Goal: Transaction & Acquisition: Obtain resource

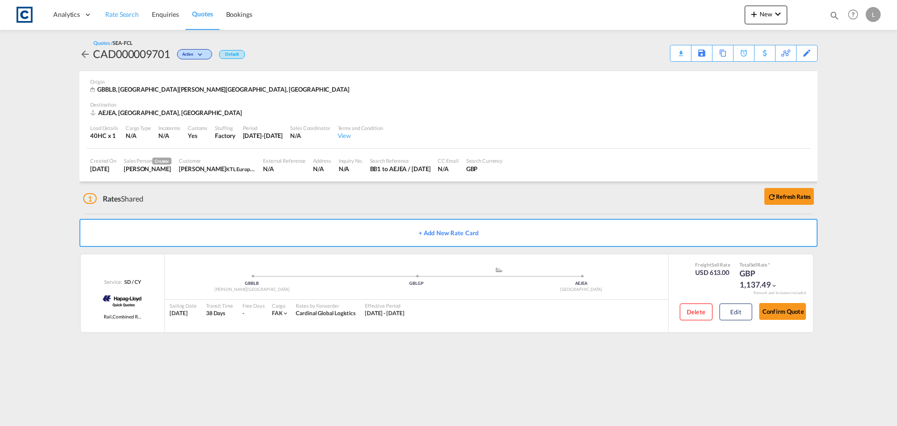
drag, startPoint x: 0, startPoint y: 0, endPoint x: 115, endPoint y: 14, distance: 115.7
click at [115, 14] on span "Rate Search" at bounding box center [122, 14] width 34 height 8
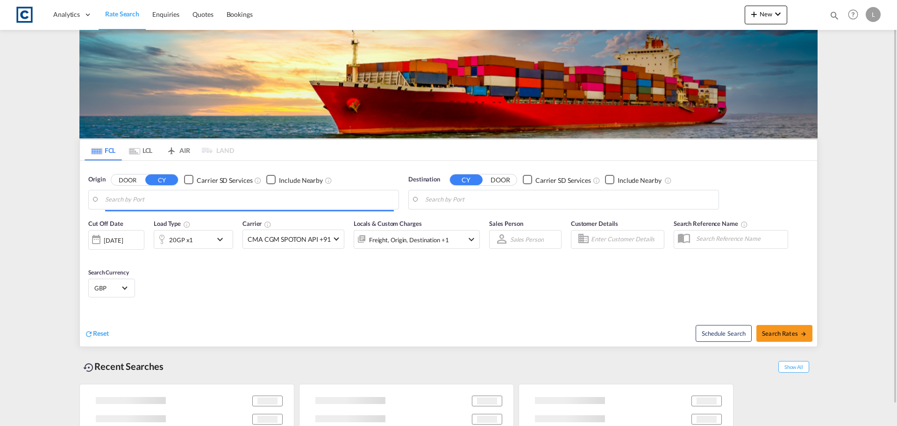
type input "GB-CM19, [GEOGRAPHIC_DATA]"
type input "Haiphong, VNHPH"
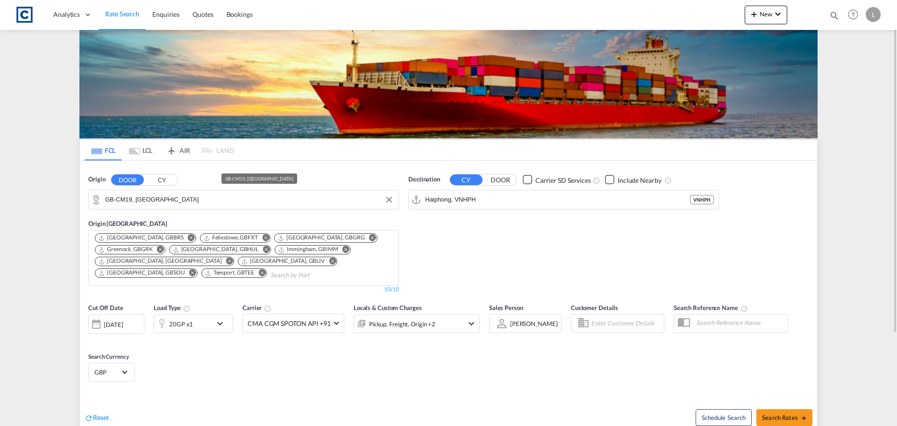
click at [177, 199] on input "GB-CM19, [GEOGRAPHIC_DATA]" at bounding box center [249, 199] width 289 height 14
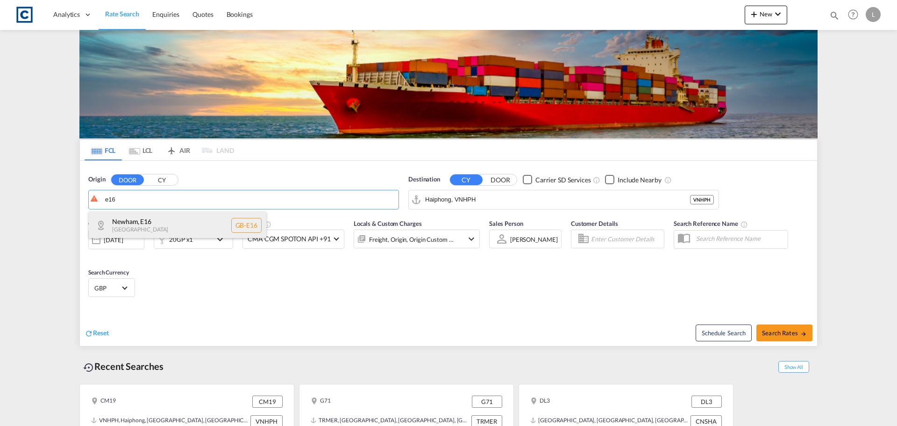
click at [163, 223] on div "Newham , E16 [GEOGRAPHIC_DATA] [GEOGRAPHIC_DATA]-E16" at bounding box center [177, 225] width 177 height 28
type input "GB-E16, [GEOGRAPHIC_DATA]"
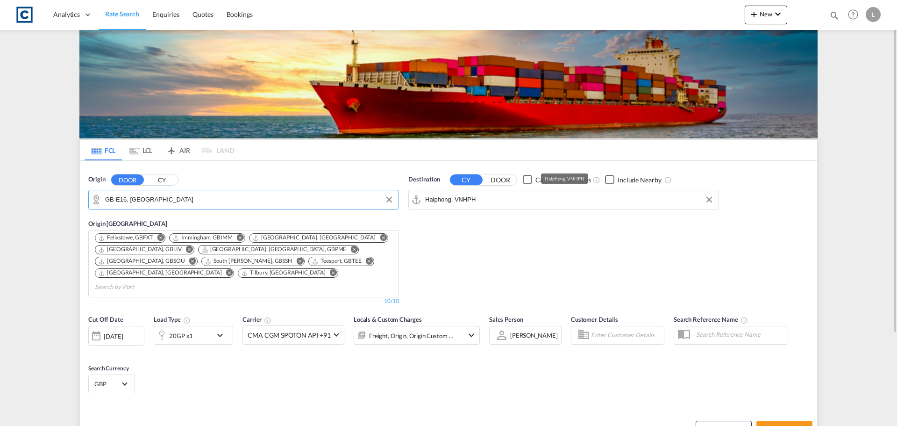
click at [490, 199] on input "Haiphong, VNHPH" at bounding box center [569, 199] width 289 height 14
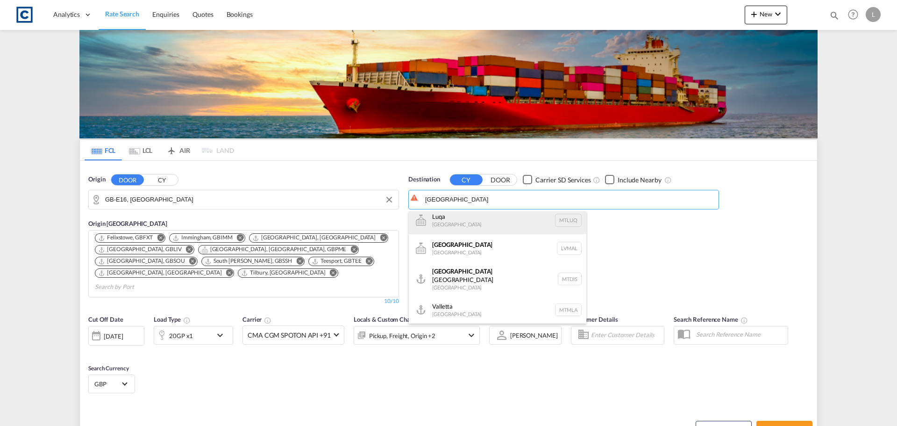
scroll to position [47, 0]
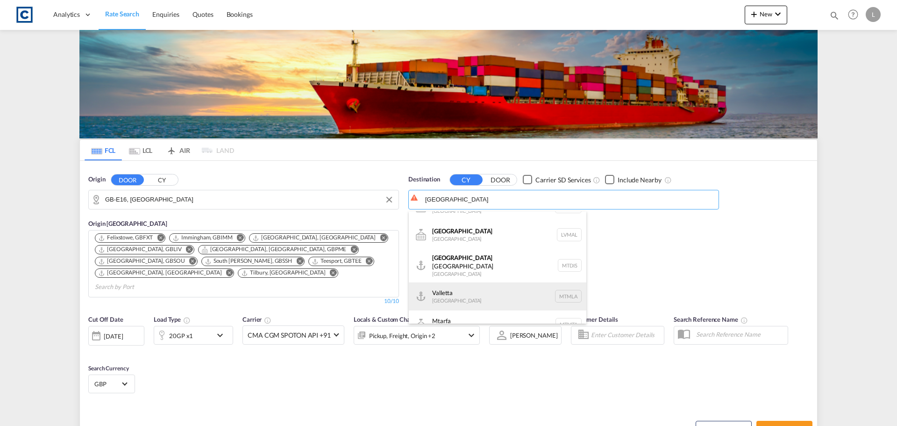
click at [447, 289] on div "Valletta [GEOGRAPHIC_DATA] [GEOGRAPHIC_DATA]" at bounding box center [497, 296] width 177 height 28
type input "Valletta, MTMLA"
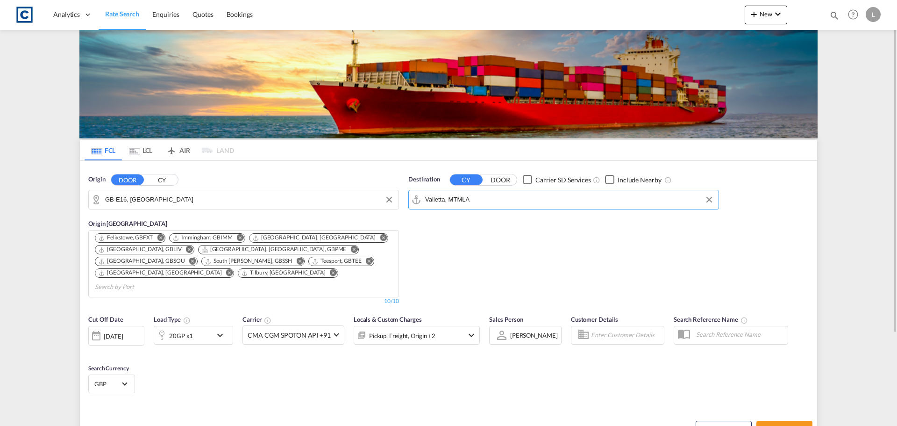
click at [195, 326] on div "20GP x1" at bounding box center [183, 335] width 58 height 19
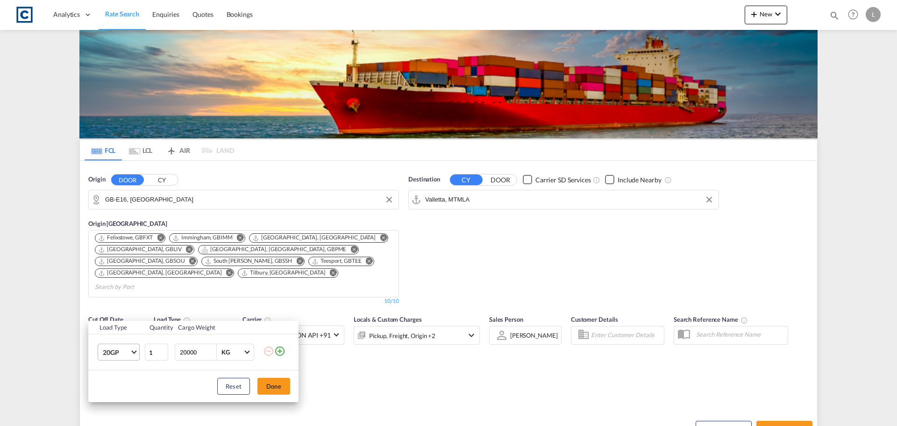
click at [115, 354] on span "20GP" at bounding box center [116, 352] width 27 height 9
click at [112, 357] on div "40HC" at bounding box center [111, 357] width 17 height 9
click at [279, 387] on button "Done" at bounding box center [273, 385] width 33 height 17
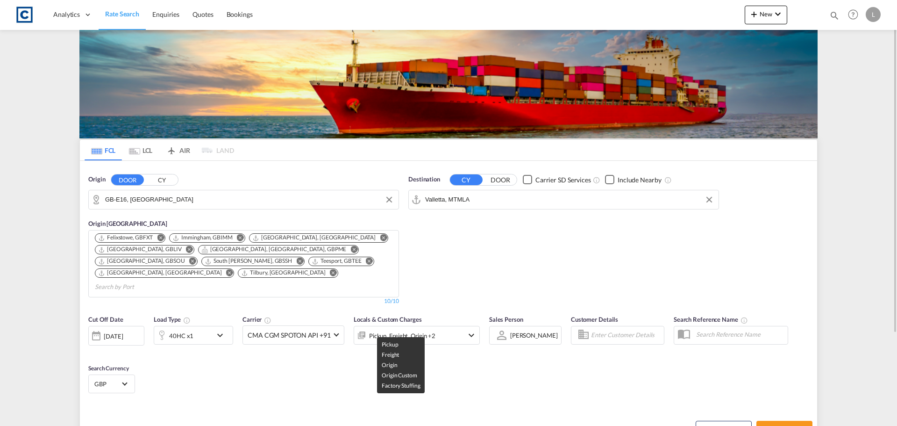
click at [421, 329] on div "Pickup, Freight, Origin +2" at bounding box center [402, 335] width 66 height 13
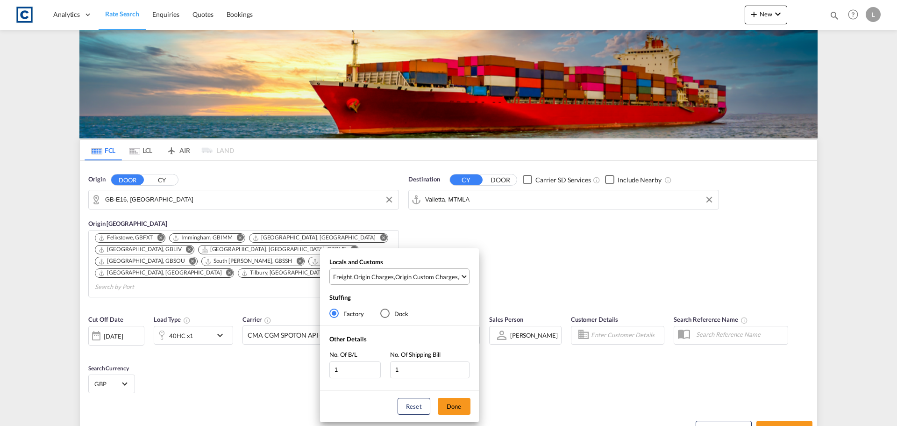
click at [418, 276] on div "Origin Custom Charges" at bounding box center [426, 276] width 63 height 8
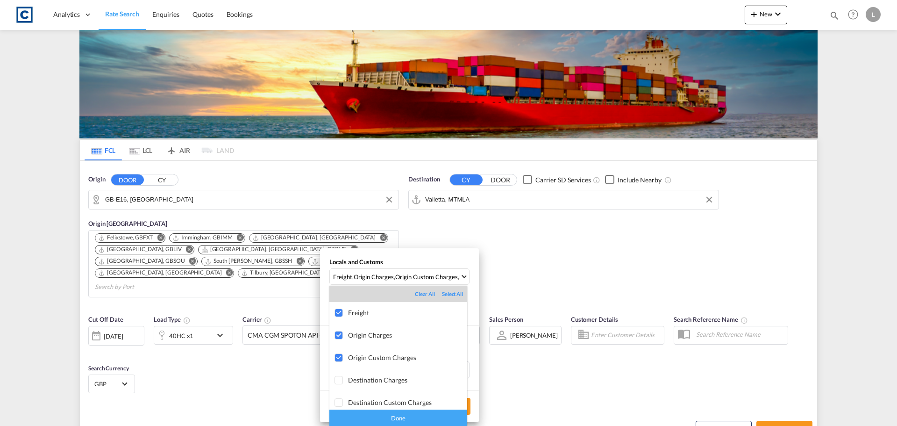
click at [401, 419] on div "Done" at bounding box center [398, 417] width 138 height 16
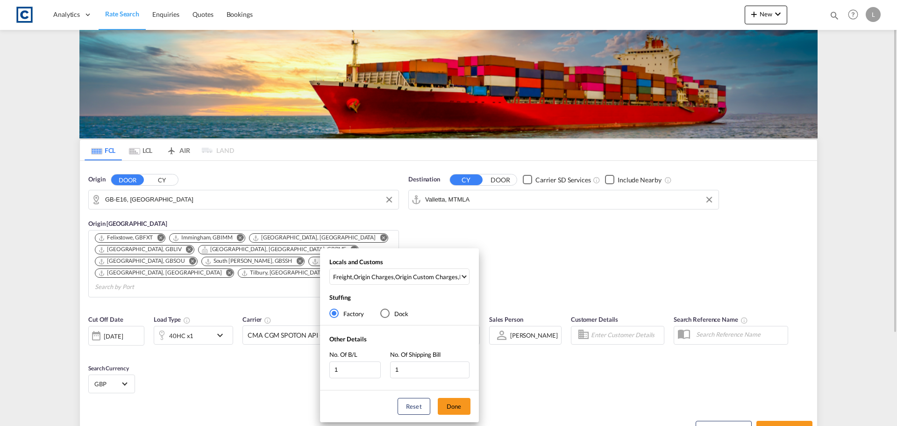
drag, startPoint x: 456, startPoint y: 404, endPoint x: 640, endPoint y: 423, distance: 185.0
click at [456, 404] on button "Done" at bounding box center [454, 406] width 33 height 17
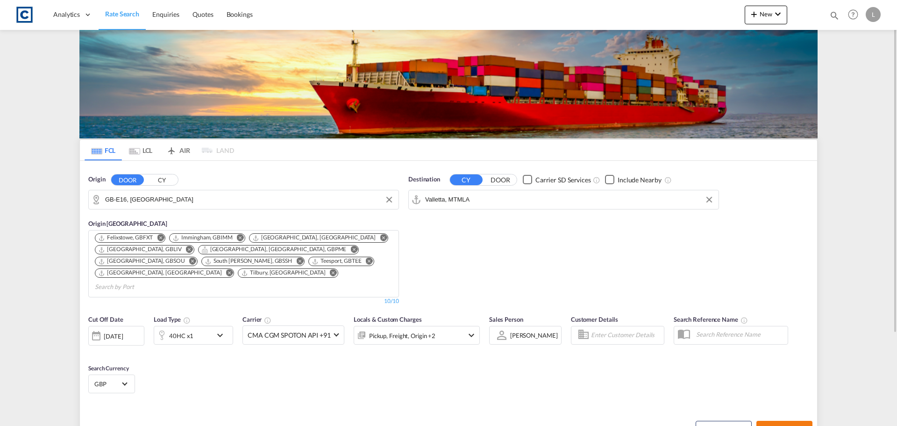
click at [774, 425] on span "Search Rates" at bounding box center [784, 428] width 45 height 7
type input "E16 to MTMLA / [DATE]"
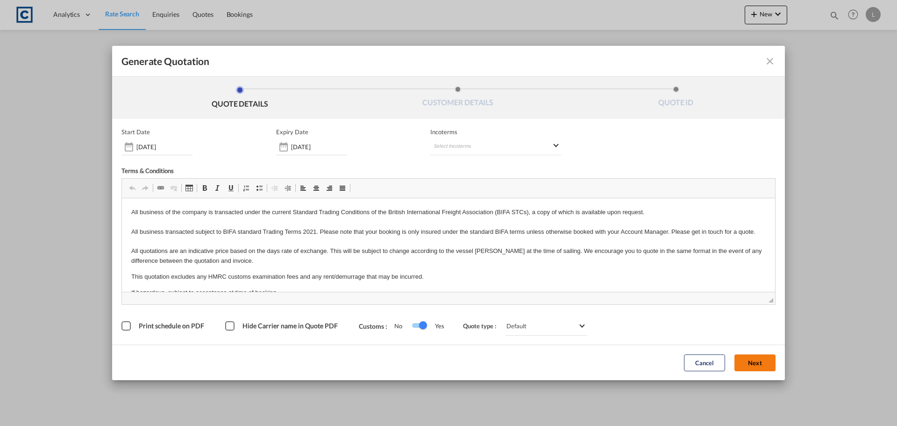
click at [756, 358] on button "Next" at bounding box center [754, 362] width 41 height 17
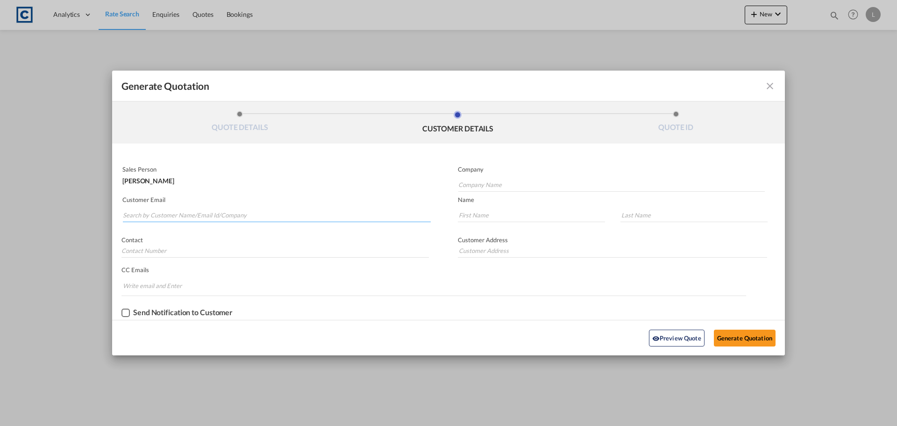
click at [160, 213] on input "Search by Customer Name/Email Id/Company" at bounding box center [277, 215] width 308 height 14
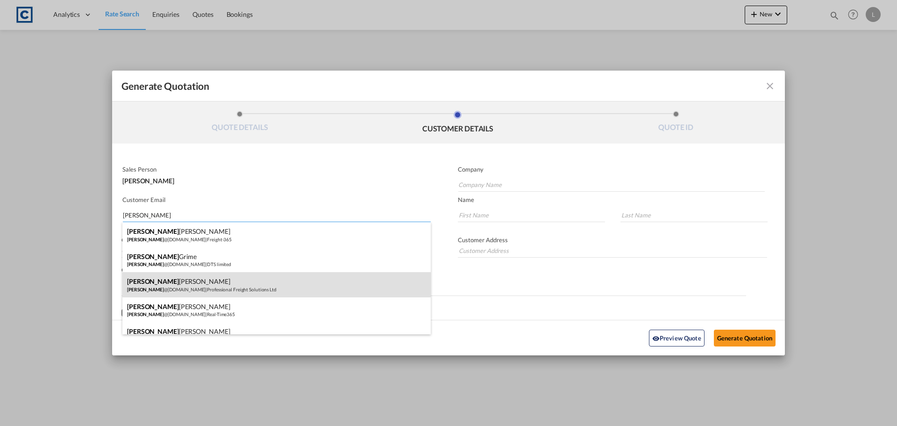
scroll to position [47, 0]
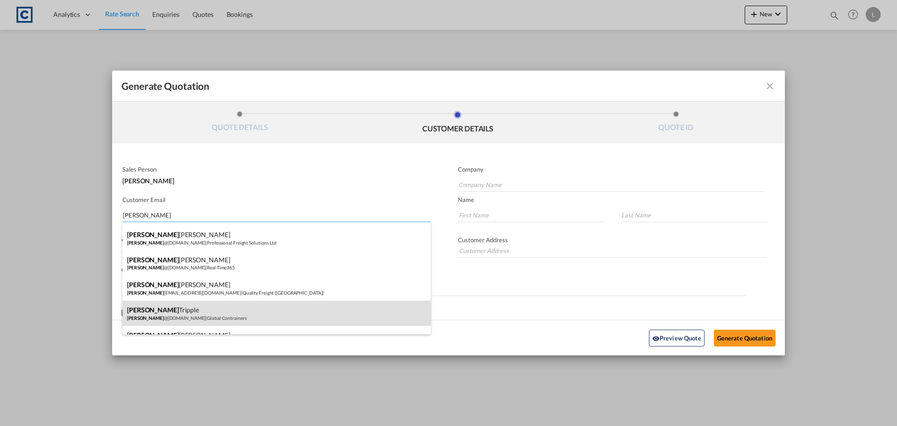
type input "[PERSON_NAME]"
click at [164, 312] on div "[PERSON_NAME] [PERSON_NAME] @[DOMAIN_NAME] | Global Contrainers" at bounding box center [276, 312] width 308 height 25
type input "Global Contrainers"
type input "[PERSON_NAME][EMAIL_ADDRESS][DOMAIN_NAME]"
type input "[PERSON_NAME]"
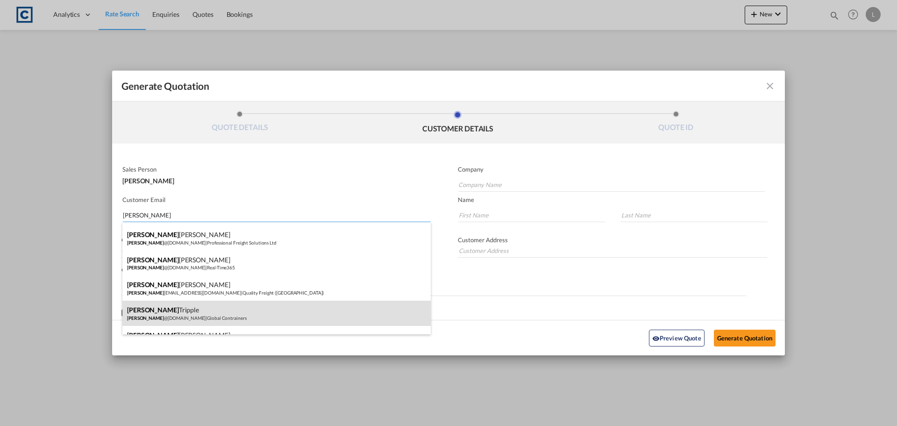
type input "Tripple"
type input "01394 451200"
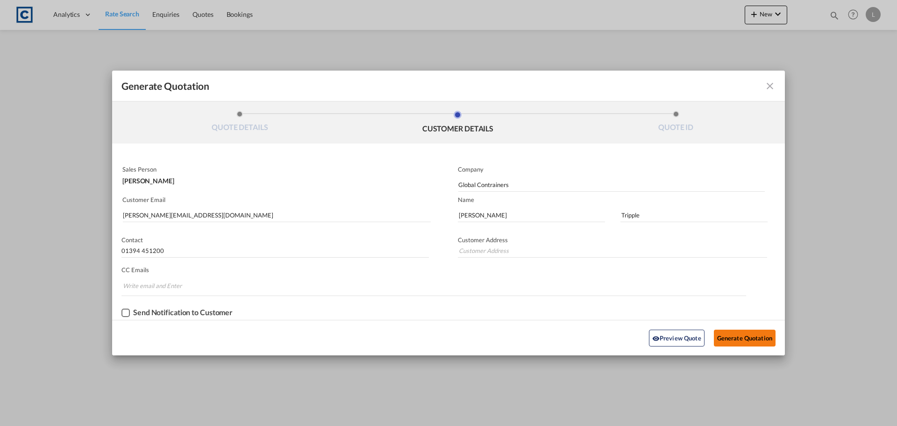
click at [754, 336] on button "Generate Quotation" at bounding box center [745, 337] width 62 height 17
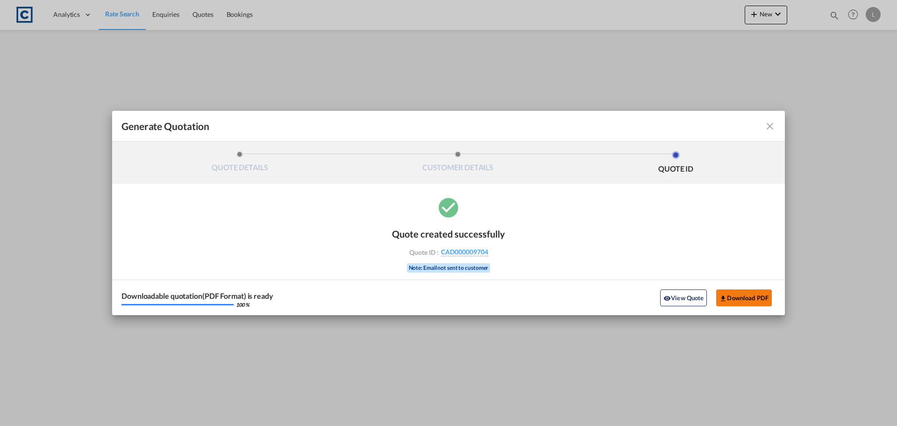
click at [735, 298] on button "Download PDF" at bounding box center [744, 297] width 56 height 17
click at [768, 128] on md-icon "icon-close fg-AAA8AD cursor m-0" at bounding box center [769, 126] width 11 height 11
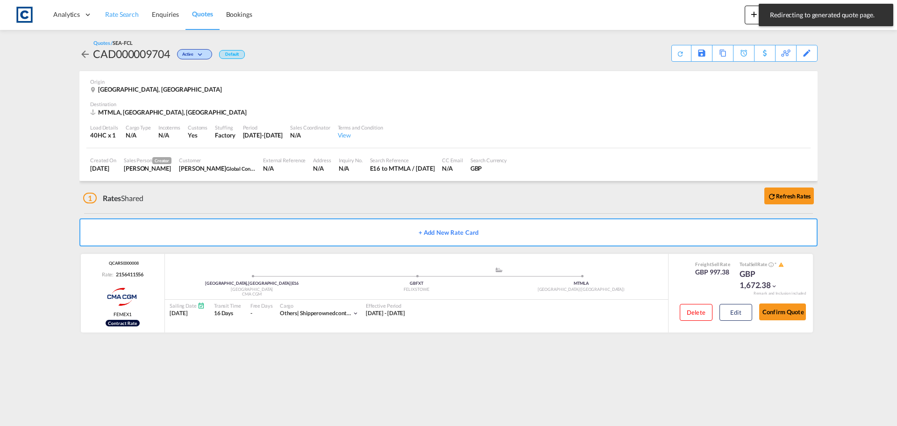
click at [123, 10] on span "Rate Search" at bounding box center [122, 14] width 34 height 8
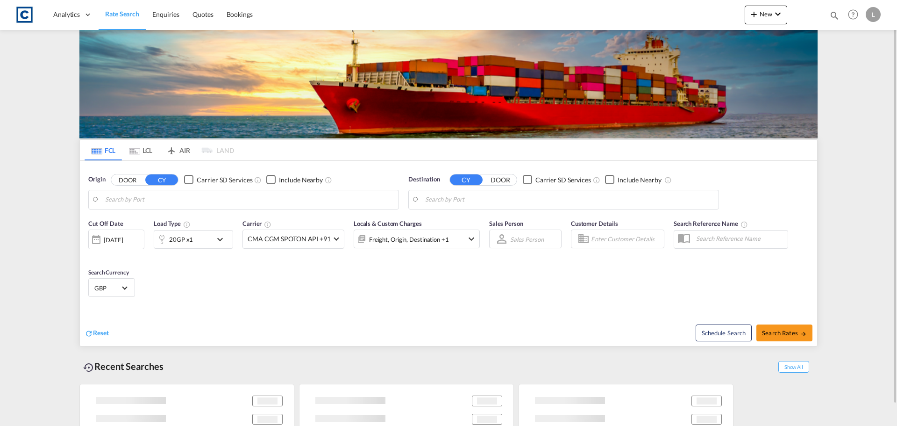
type input "GB-E16, [GEOGRAPHIC_DATA]"
type input "Valletta, MTMLA"
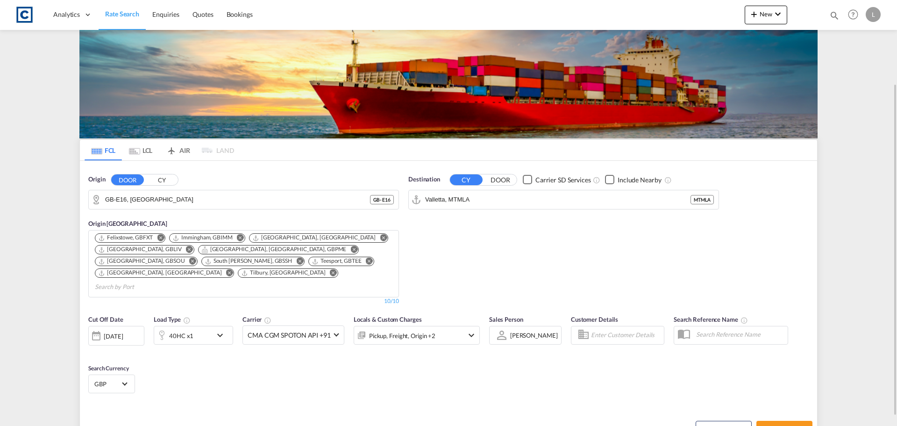
scroll to position [47, 0]
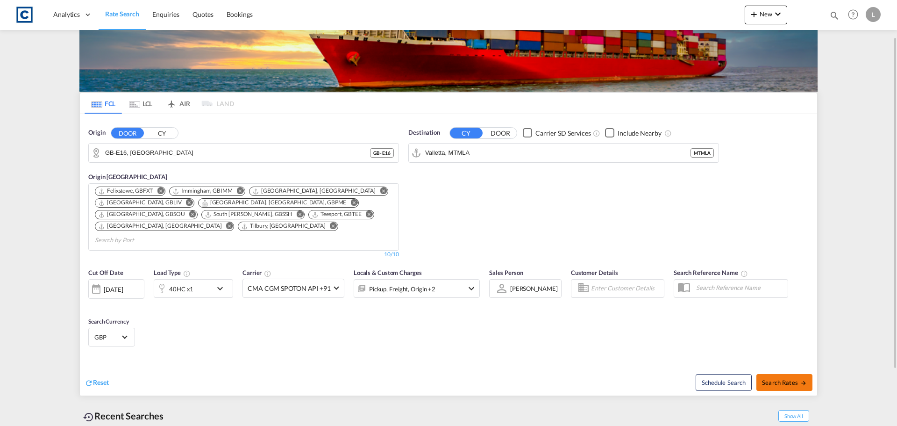
click at [784, 378] on span "Search Rates" at bounding box center [784, 381] width 45 height 7
type input "E16 to MTMLA / [DATE]"
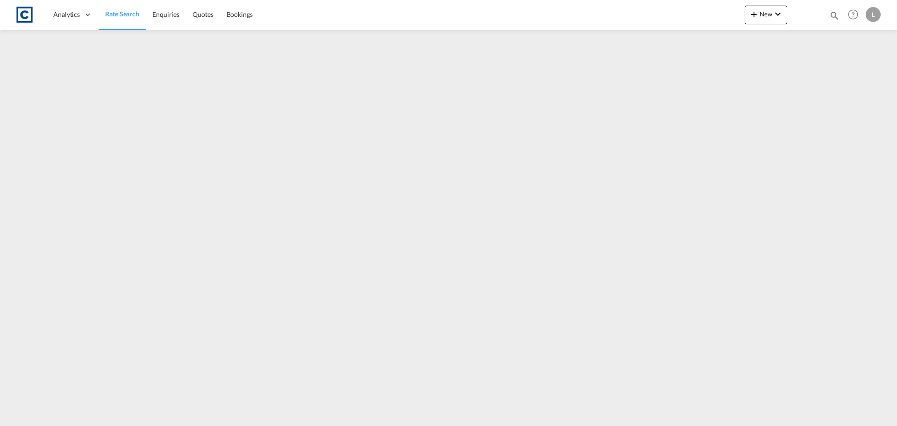
click at [122, 8] on link "Rate Search" at bounding box center [122, 15] width 47 height 30
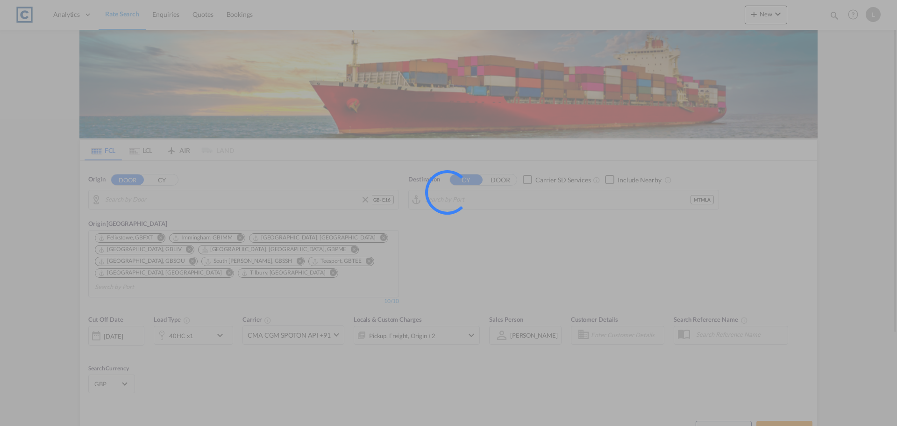
type input "GB-E16, [GEOGRAPHIC_DATA]"
type input "Valletta, MTMLA"
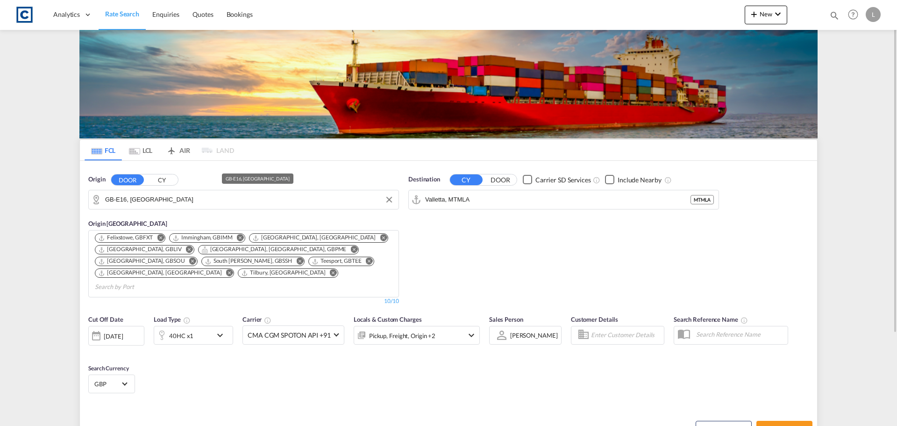
click at [165, 200] on input "GB-E16, [GEOGRAPHIC_DATA]" at bounding box center [249, 199] width 289 height 14
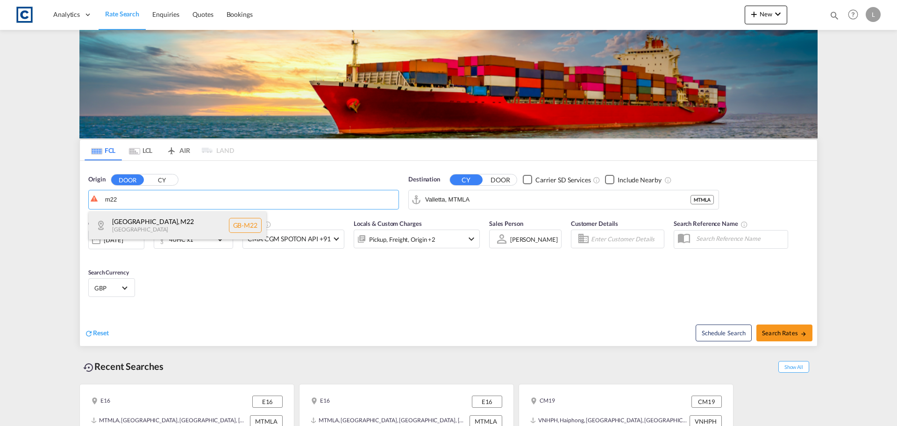
click at [158, 221] on div "[GEOGRAPHIC_DATA] , M22 [GEOGRAPHIC_DATA] [GEOGRAPHIC_DATA]-M22" at bounding box center [177, 225] width 177 height 28
type input "GB-M22, [GEOGRAPHIC_DATA]"
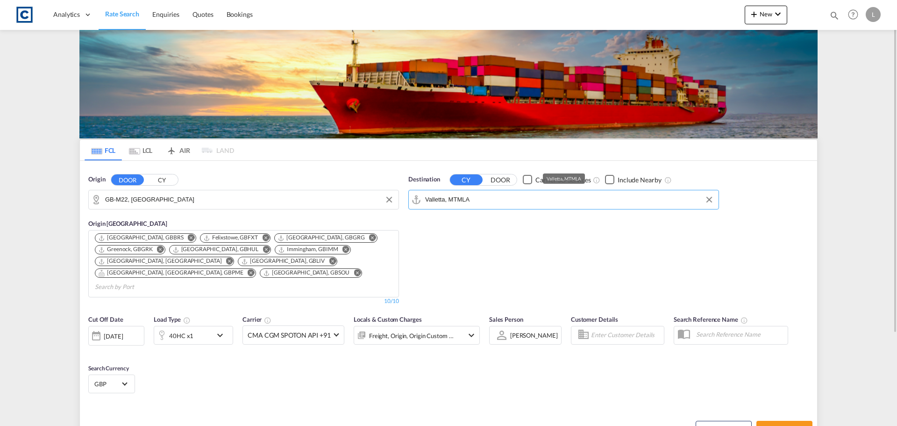
click at [488, 199] on input "Valletta, MTMLA" at bounding box center [569, 199] width 289 height 14
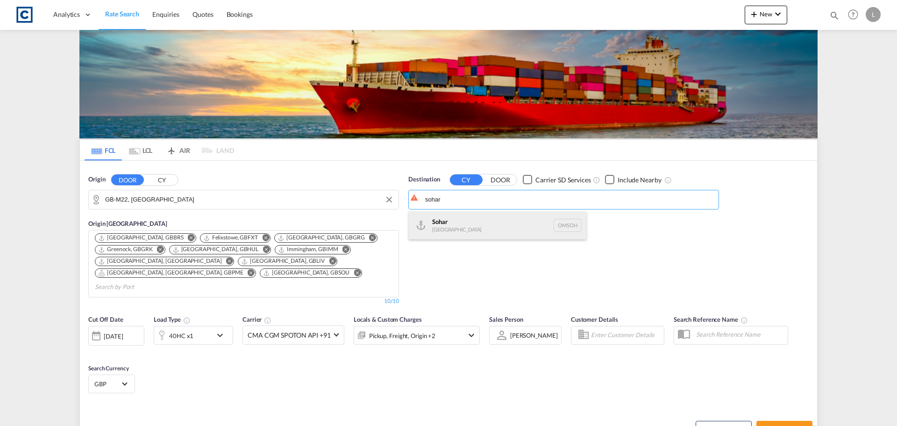
click at [445, 222] on div "Sohar [GEOGRAPHIC_DATA] [GEOGRAPHIC_DATA]" at bounding box center [497, 225] width 177 height 28
type input "Sohar, OMSOH"
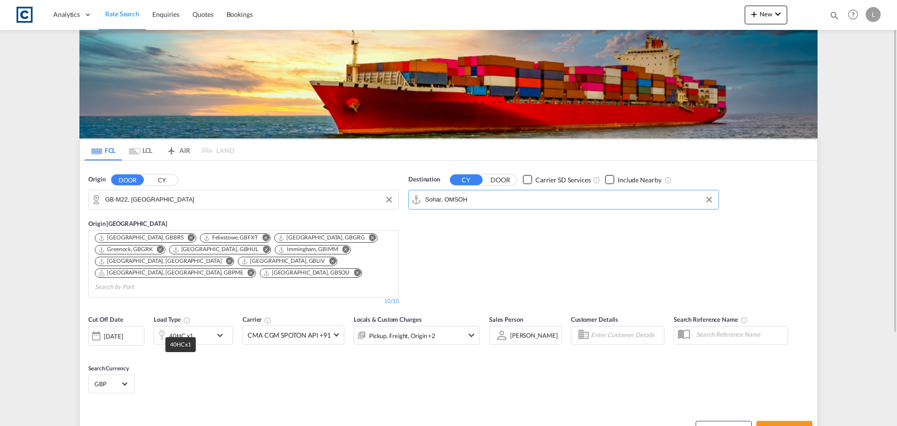
click at [178, 329] on div "40HC x1" at bounding box center [181, 335] width 24 height 13
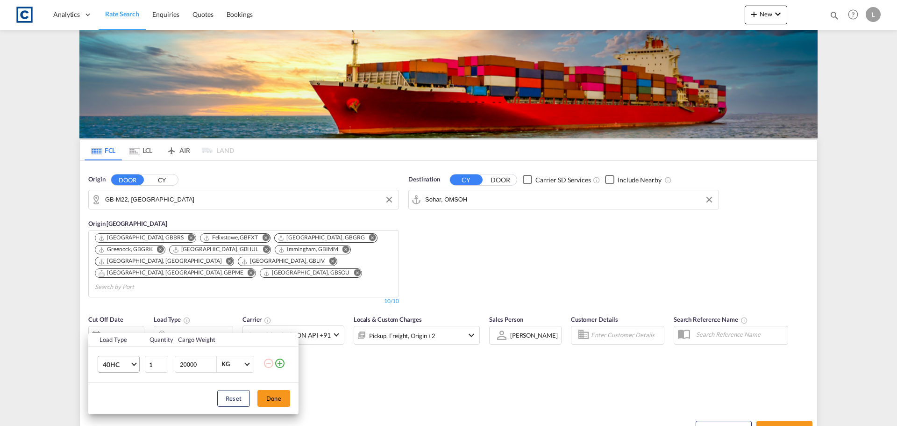
click at [113, 361] on span "40HC" at bounding box center [116, 364] width 27 height 9
click at [117, 309] on div "20GP" at bounding box center [111, 312] width 16 height 9
click at [276, 394] on button "Done" at bounding box center [273, 398] width 33 height 17
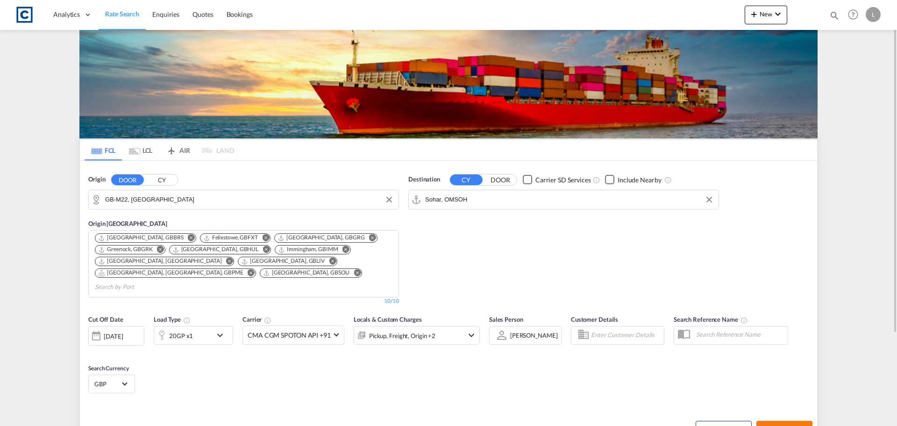
click at [771, 425] on span "Search Rates" at bounding box center [784, 428] width 45 height 7
type input "M22 to OMSOH / [DATE]"
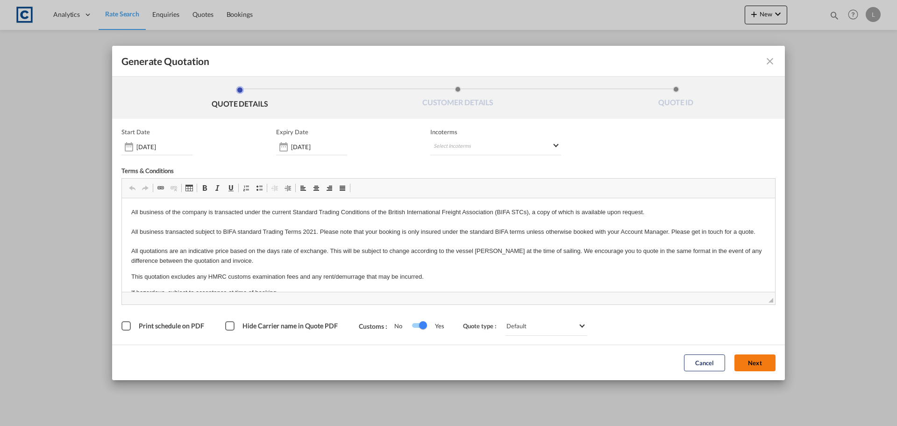
click at [754, 363] on button "Next" at bounding box center [754, 362] width 41 height 17
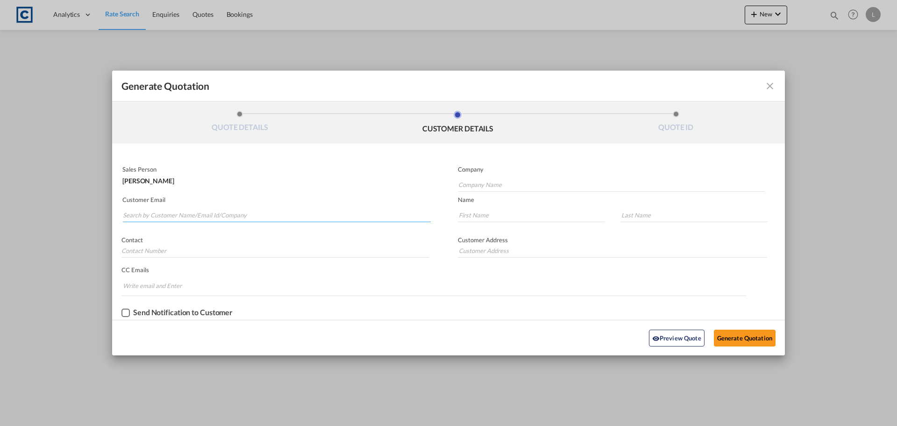
click at [132, 212] on input "Search by Customer Name/Email Id/Company" at bounding box center [277, 215] width 308 height 14
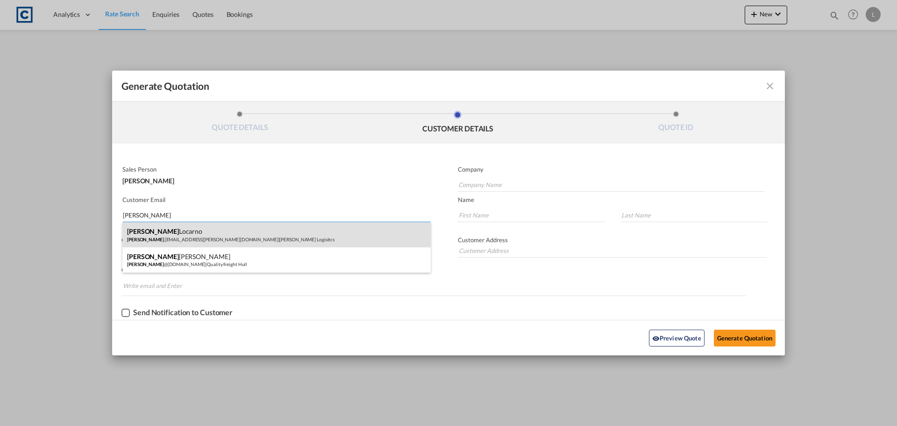
type input "[PERSON_NAME]"
click at [144, 235] on div "[PERSON_NAME] [PERSON_NAME] .[EMAIL_ADDRESS][PERSON_NAME][DOMAIN_NAME] | [PERSO…" at bounding box center [276, 234] width 308 height 25
type input "[PERSON_NAME] Logisitcs"
type input "[PERSON_NAME][EMAIL_ADDRESS][PERSON_NAME][DOMAIN_NAME]"
type input "[PERSON_NAME]"
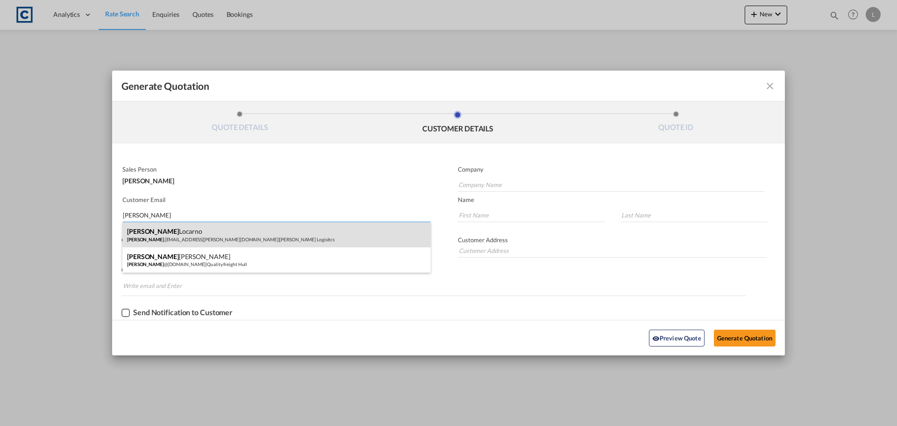
type input "Locarno"
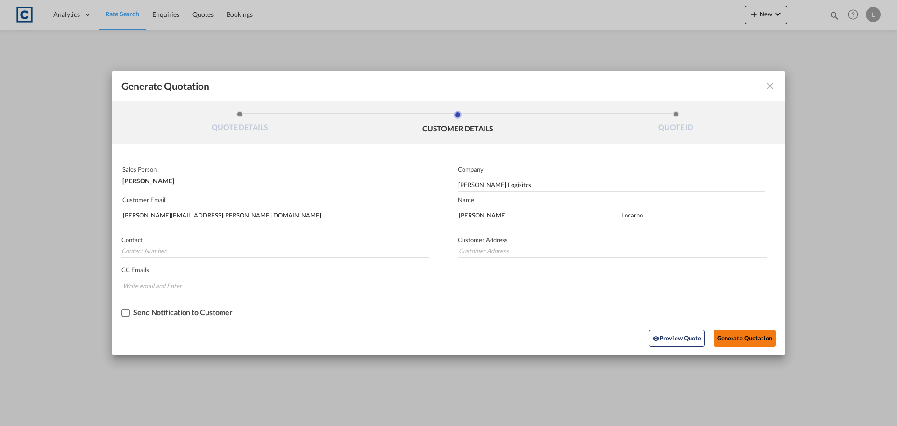
click at [738, 334] on button "Generate Quotation" at bounding box center [745, 337] width 62 height 17
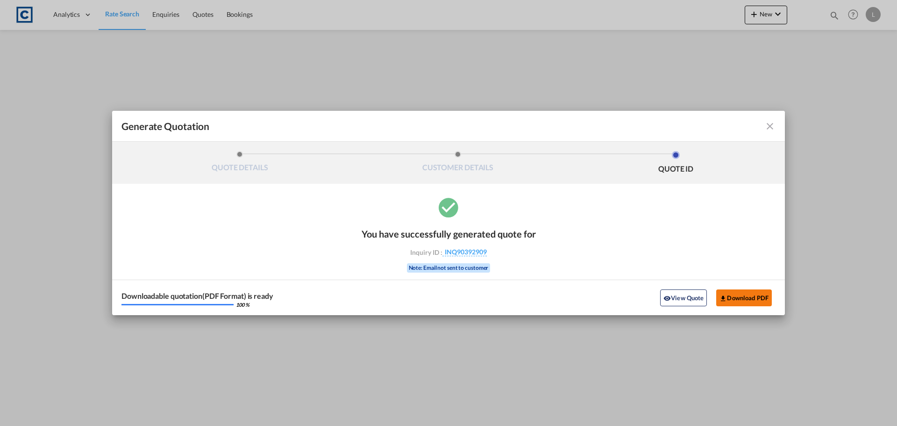
click at [748, 295] on button "Download PDF" at bounding box center [744, 297] width 56 height 17
drag, startPoint x: 770, startPoint y: 123, endPoint x: 691, endPoint y: 123, distance: 78.5
click at [770, 123] on md-icon "icon-close fg-AAA8AD cursor m-0" at bounding box center [769, 126] width 11 height 11
